Goal: Information Seeking & Learning: Check status

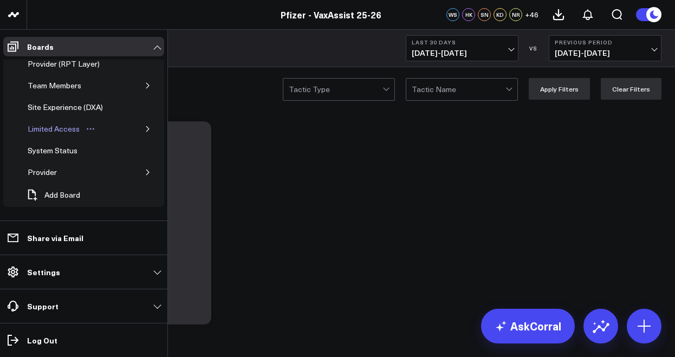
scroll to position [119, 0]
click at [53, 166] on div "Provider" at bounding box center [42, 172] width 35 height 13
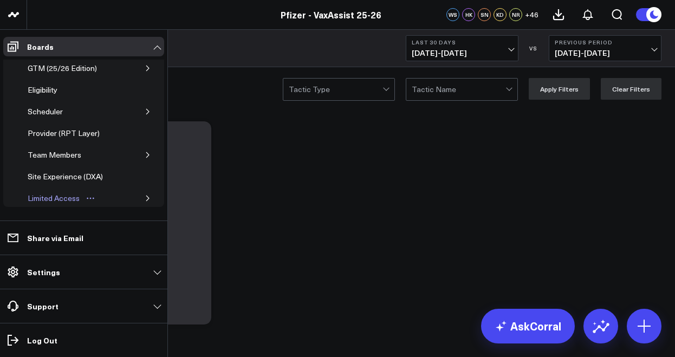
scroll to position [11, 0]
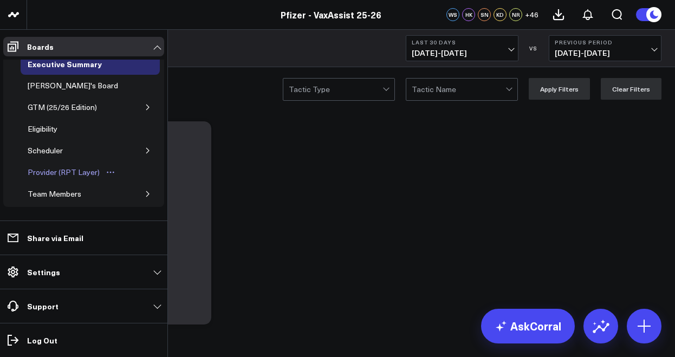
click at [67, 163] on link "Provider (RPT Layer)" at bounding box center [72, 172] width 102 height 22
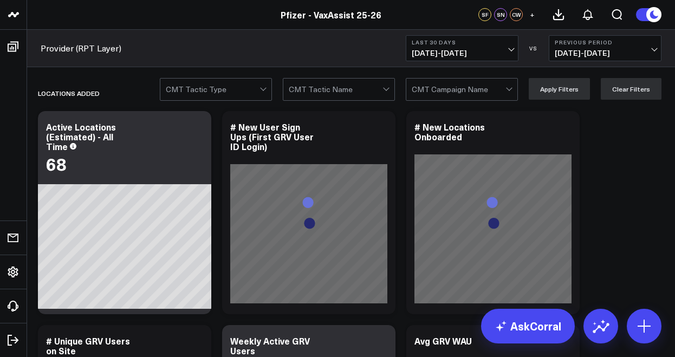
click at [482, 35] on button "Last 30 Days [DATE] - [DATE]" at bounding box center [462, 48] width 113 height 26
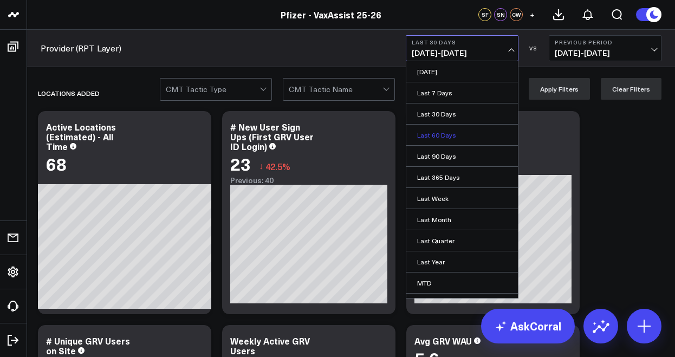
click at [451, 138] on link "Last 60 Days" at bounding box center [462, 135] width 112 height 21
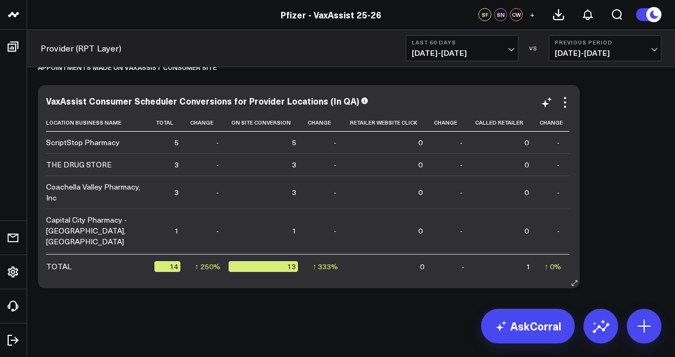
scroll to position [2196, 0]
